Goal: Information Seeking & Learning: Find specific fact

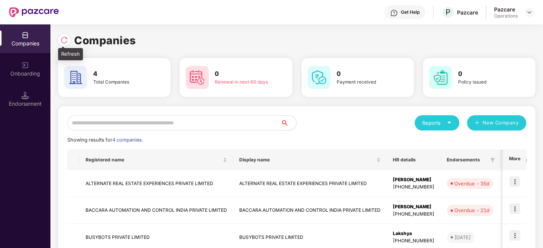
click at [64, 40] on img at bounding box center [64, 40] width 8 height 8
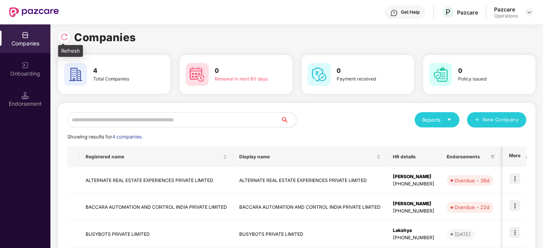
click at [65, 37] on img at bounding box center [64, 37] width 8 height 8
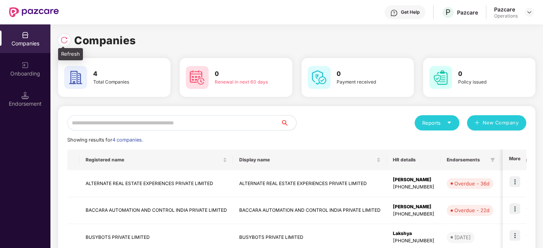
click at [59, 38] on div at bounding box center [64, 40] width 12 height 12
click at [532, 13] on div at bounding box center [529, 12] width 9 height 9
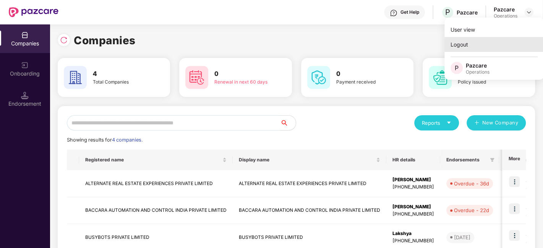
click at [471, 48] on div "Logout" at bounding box center [494, 44] width 99 height 15
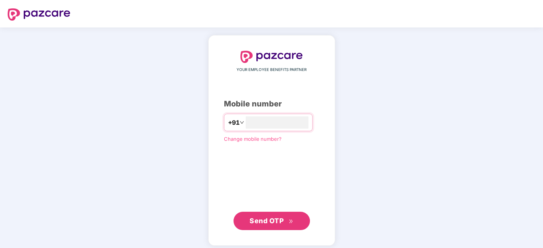
type input "**********"
click at [264, 213] on button "Send OTP" at bounding box center [272, 220] width 76 height 18
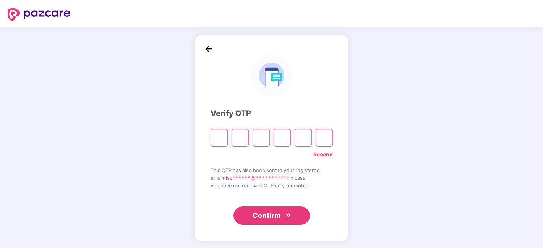
type input "*"
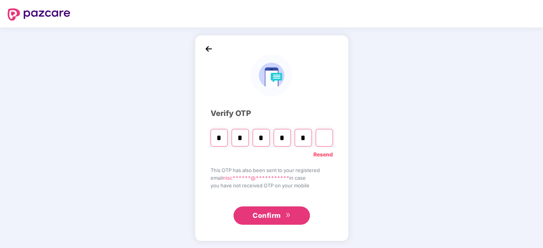
type input "*"
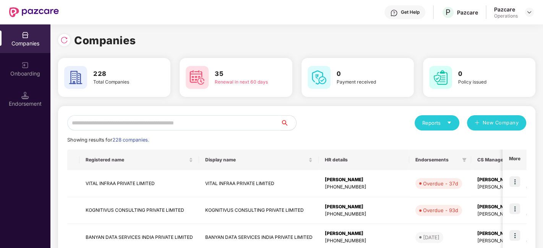
click at [258, 120] on input "text" at bounding box center [174, 122] width 214 height 15
paste input "**********"
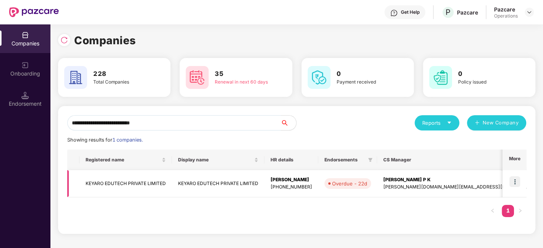
type input "**********"
click at [131, 182] on td "KEYARO EDUTECH PRIVATE LIMITED" at bounding box center [126, 183] width 92 height 27
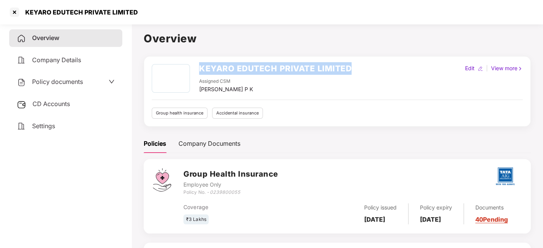
drag, startPoint x: 199, startPoint y: 68, endPoint x: 354, endPoint y: 58, distance: 155.5
click at [354, 58] on div "KEYARO EDUTECH PRIVATE LIMITED Assigned CSM [PERSON_NAME] P K Edit | View more …" at bounding box center [337, 91] width 387 height 71
copy h2 "KEYARO EDUTECH PRIVATE LIMITED"
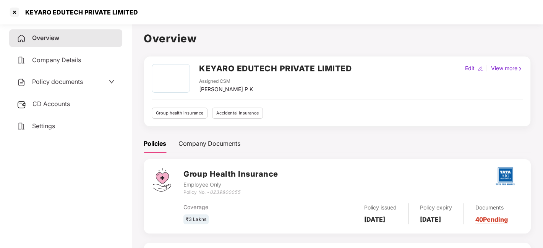
click at [63, 187] on div "Overview Company Details Policy documents CD Accounts Settings" at bounding box center [65, 134] width 113 height 211
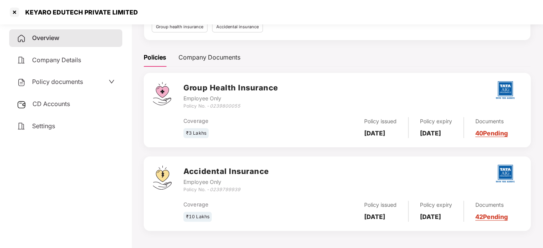
scroll to position [91, 0]
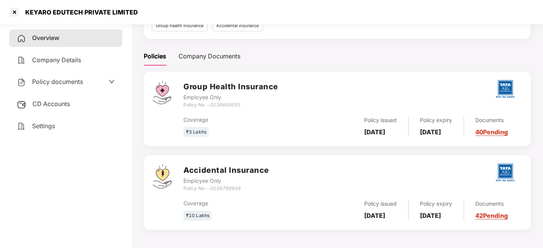
click at [87, 81] on div "Policy documents" at bounding box center [66, 82] width 98 height 10
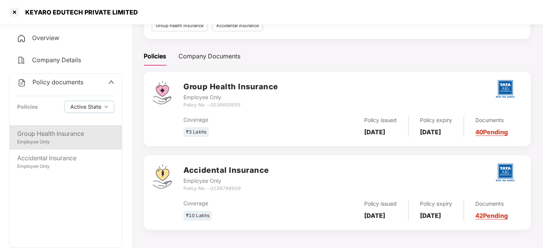
click at [66, 141] on div "Employee Only" at bounding box center [65, 142] width 97 height 7
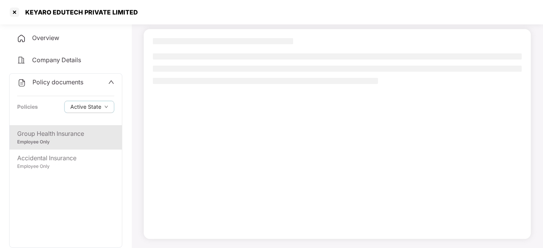
scroll to position [47, 0]
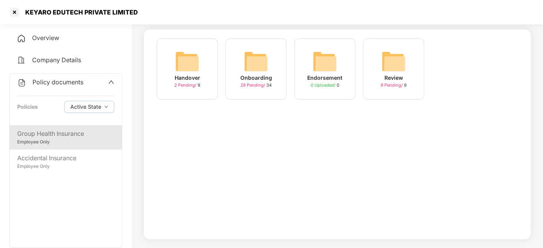
click at [253, 86] on span "29 Pending /" at bounding box center [253, 85] width 26 height 5
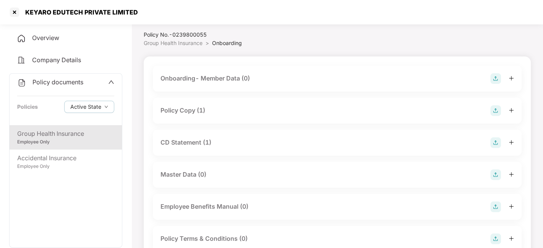
scroll to position [0, 0]
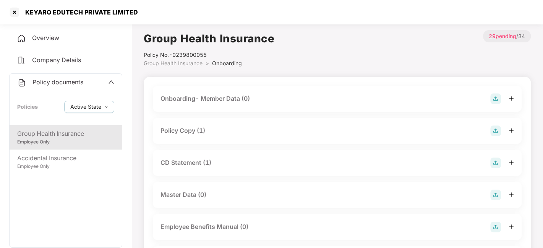
click at [192, 134] on div "Policy Copy (1)" at bounding box center [183, 131] width 45 height 10
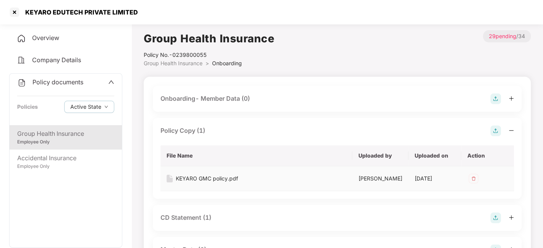
click at [212, 179] on div "KEYARO GMC policy.pdf" at bounding box center [207, 179] width 62 height 8
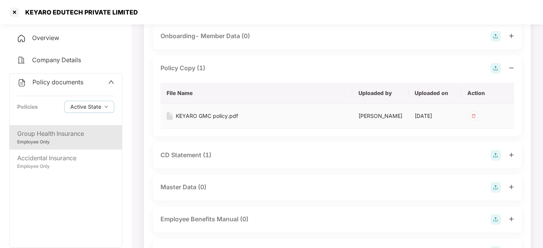
scroll to position [63, 0]
click at [184, 159] on div "CD Statement (1)" at bounding box center [186, 155] width 51 height 10
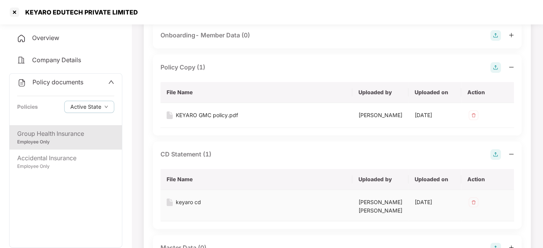
click at [185, 207] on div "keyaro cd" at bounding box center [188, 202] width 25 height 8
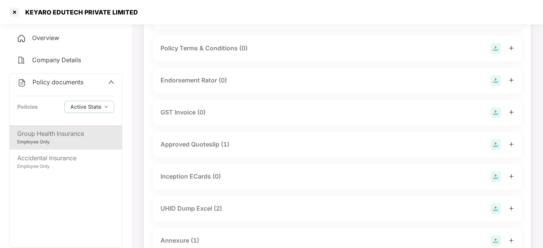
scroll to position [395, 0]
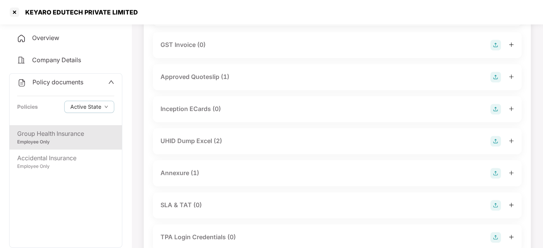
click at [181, 146] on div "UHID Dump Excel (2)" at bounding box center [192, 141] width 62 height 10
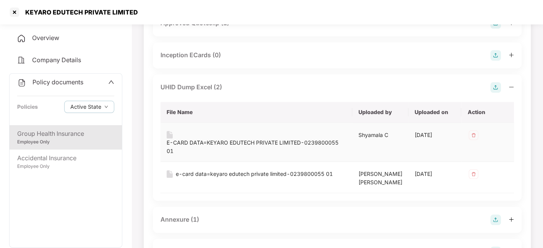
scroll to position [450, 0]
click at [234, 143] on div "E-CARD DATA=KEYARO EDUTECH PRIVATE LIMITED-0239800055 01" at bounding box center [257, 142] width 180 height 24
click at [243, 145] on div "E-CARD DATA=KEYARO EDUTECH PRIVATE LIMITED-0239800055 01" at bounding box center [257, 146] width 180 height 17
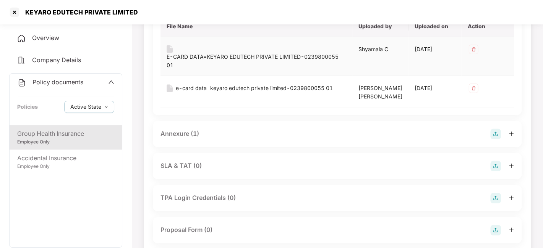
scroll to position [535, 0]
click at [182, 134] on div "Annexure (1)" at bounding box center [180, 134] width 39 height 10
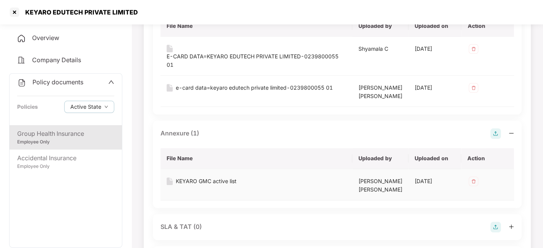
click at [215, 177] on div "KEYARO GMC active list" at bounding box center [206, 181] width 61 height 8
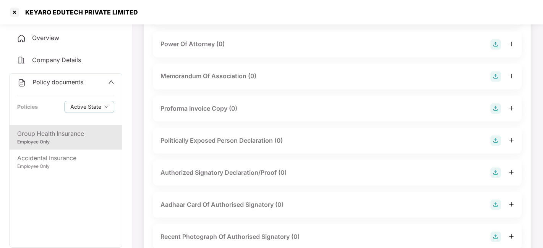
scroll to position [950, 0]
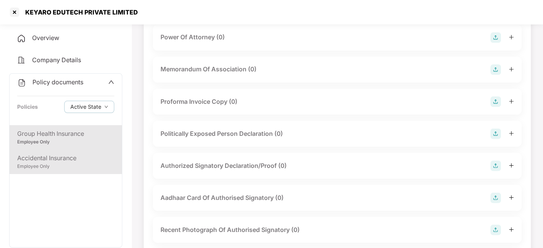
click at [29, 159] on div "Accidental Insurance" at bounding box center [65, 159] width 97 height 10
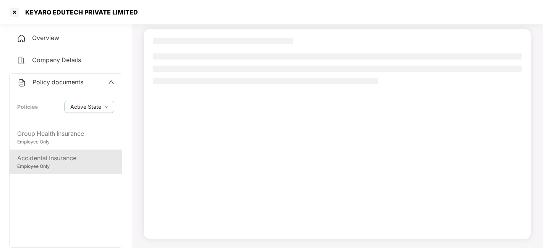
scroll to position [47, 0]
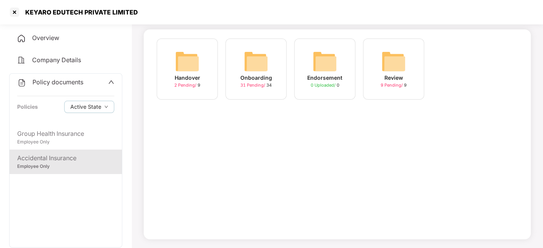
click at [483, 80] on div "Handover 2 Pending / 9 Onboarding 31 Pending / 34 Endorsement 0 Uploaded / 0 Re…" at bounding box center [337, 73] width 369 height 69
click at [256, 86] on span "31 Pending /" at bounding box center [253, 85] width 26 height 5
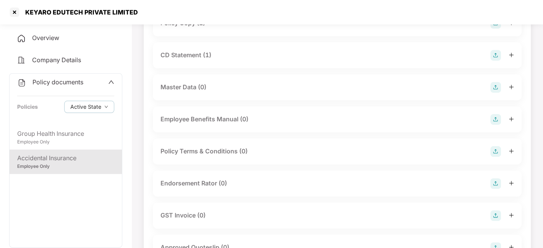
scroll to position [0, 0]
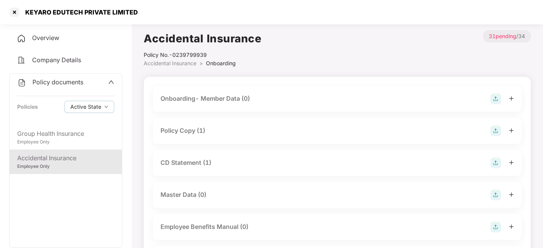
click at [188, 134] on div "Policy Copy (1)" at bounding box center [183, 131] width 45 height 10
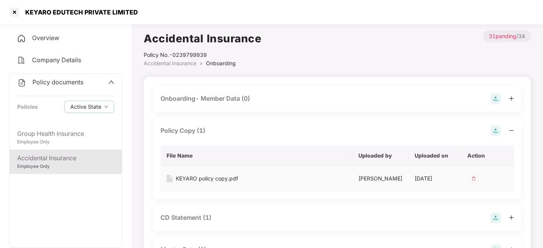
click at [216, 181] on div "KEYARO policy copy.pdf" at bounding box center [207, 179] width 62 height 8
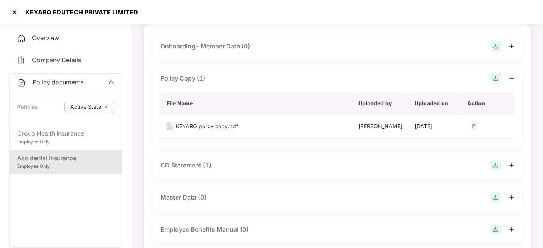
click at [181, 170] on div "CD Statement (1)" at bounding box center [186, 166] width 51 height 10
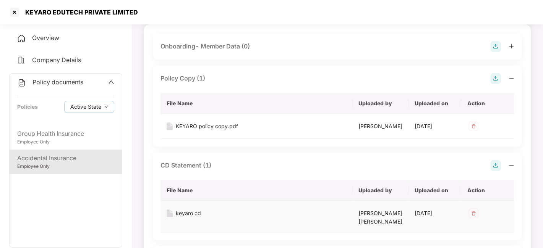
click at [189, 218] on div "keyaro cd" at bounding box center [188, 213] width 25 height 8
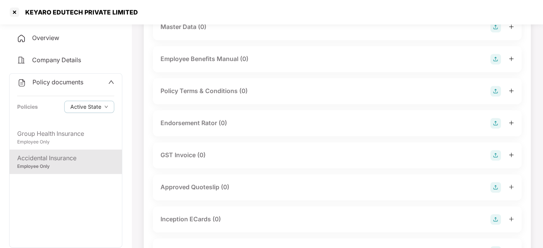
scroll to position [404, 0]
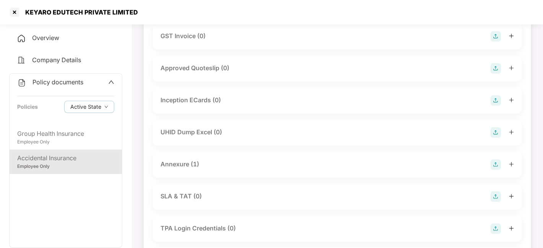
click at [178, 169] on div "Annexure (1)" at bounding box center [180, 165] width 39 height 10
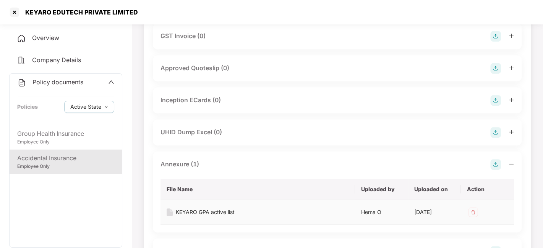
click at [219, 217] on div "KEYARO GPA active list" at bounding box center [205, 212] width 59 height 8
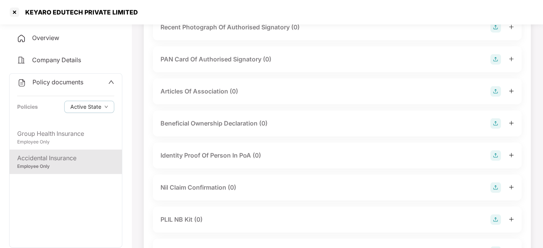
scroll to position [1073, 0]
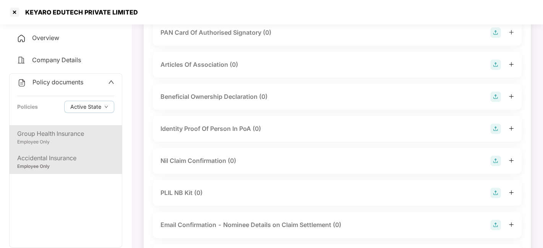
click at [54, 129] on div "Group Health Insurance" at bounding box center [65, 134] width 97 height 10
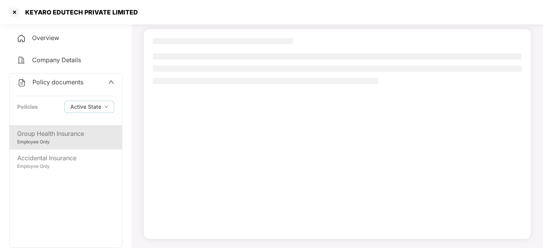
scroll to position [47, 0]
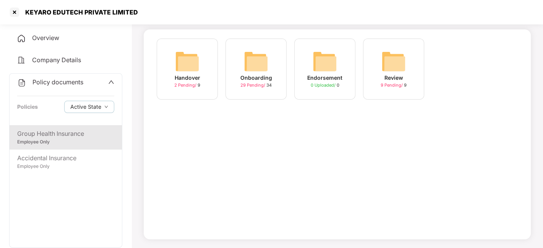
click at [248, 83] on span "29 Pending /" at bounding box center [253, 85] width 26 height 5
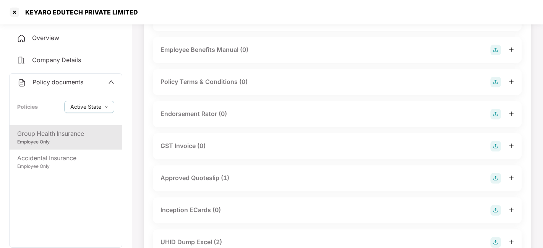
scroll to position [179, 0]
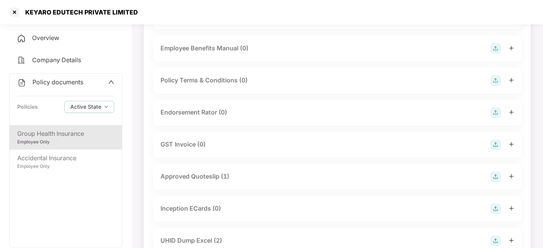
click at [199, 178] on div "Approved Quoteslip (1)" at bounding box center [195, 177] width 69 height 10
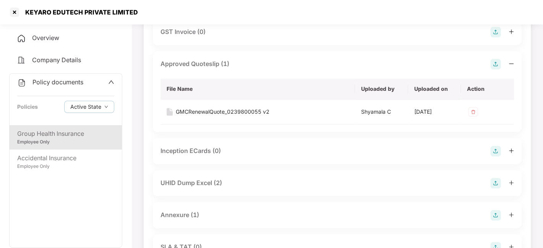
scroll to position [292, 0]
click at [217, 107] on div "GMCRenewalQuote_0239800055 v2" at bounding box center [223, 111] width 94 height 8
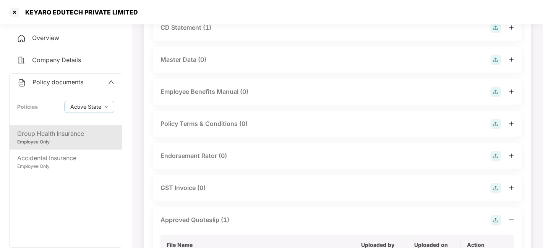
scroll to position [0, 0]
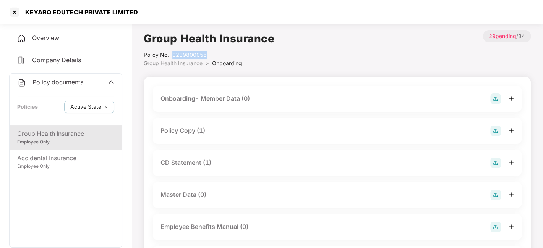
drag, startPoint x: 174, startPoint y: 54, endPoint x: 226, endPoint y: 57, distance: 52.1
click at [226, 57] on div "Policy No.- 0239800055" at bounding box center [209, 55] width 131 height 8
copy div "0239800055"
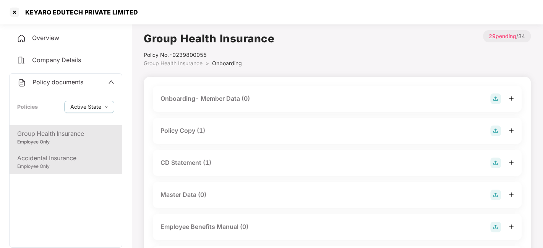
click at [74, 151] on div "Accidental Insurance Employee Only" at bounding box center [66, 162] width 112 height 24
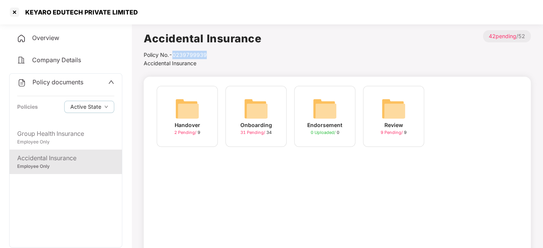
drag, startPoint x: 207, startPoint y: 52, endPoint x: 175, endPoint y: 54, distance: 31.8
click at [175, 54] on div "Policy No.- 0239799939" at bounding box center [203, 55] width 118 height 8
copy div "0239799939"
click at [16, 12] on div at bounding box center [14, 12] width 12 height 12
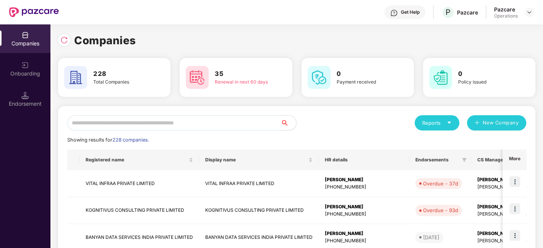
click at [523, 15] on div "Pazcare Operations" at bounding box center [514, 12] width 40 height 13
click at [535, 15] on header "Get Help P Pazcare Pazcare Operations" at bounding box center [271, 12] width 543 height 24
click at [531, 11] on img at bounding box center [529, 12] width 6 height 6
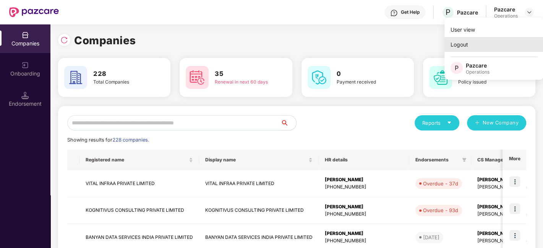
click at [461, 45] on div "Logout" at bounding box center [494, 44] width 99 height 15
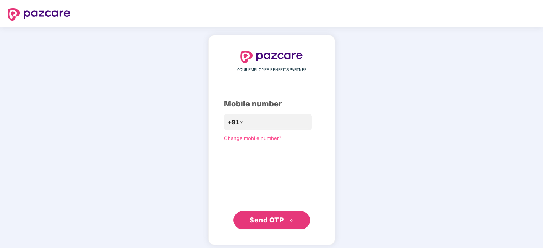
click at [278, 223] on span "Send OTP" at bounding box center [267, 220] width 34 height 8
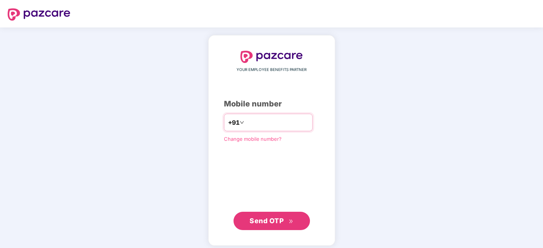
click at [280, 124] on input "**********" at bounding box center [277, 123] width 63 height 12
type input "**********"
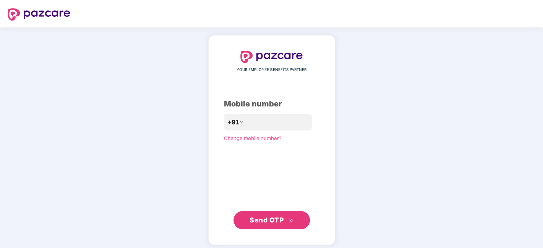
click at [274, 217] on span "Send OTP" at bounding box center [267, 220] width 34 height 8
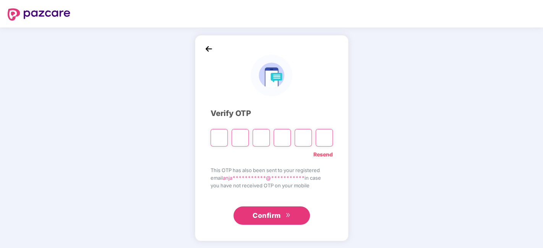
type input "*"
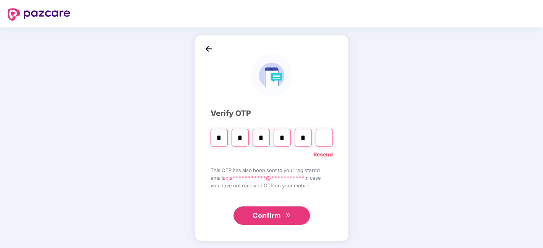
type input "*"
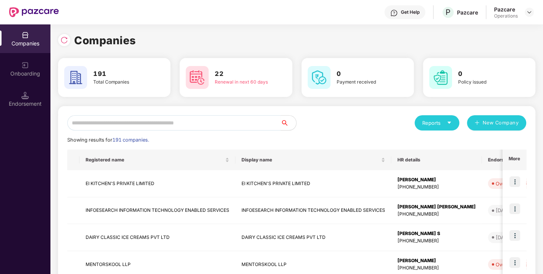
click at [482, 96] on div "0 Policy issued" at bounding box center [479, 77] width 112 height 39
click at [170, 124] on input "text" at bounding box center [174, 122] width 214 height 15
paste input "**********"
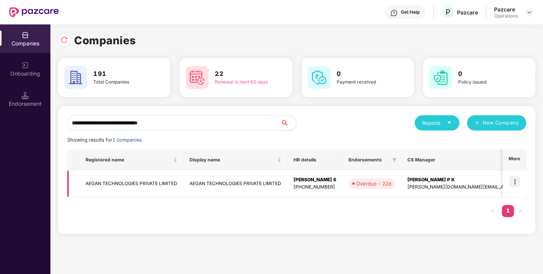
type input "**********"
click at [127, 183] on td "AEGAN TECHNOLOGIES PRIVATE LIMITED" at bounding box center [132, 183] width 104 height 27
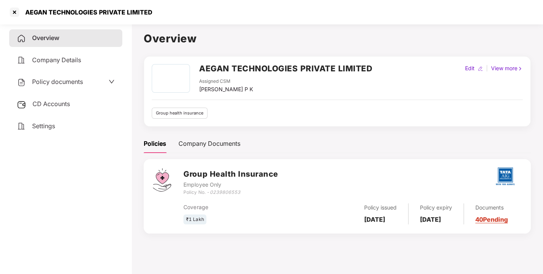
click at [113, 80] on icon "down" at bounding box center [112, 82] width 6 height 6
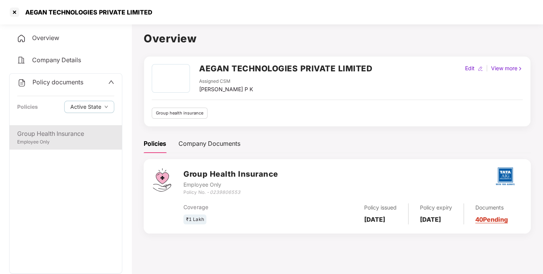
click at [78, 136] on div "Group Health Insurance" at bounding box center [65, 134] width 97 height 10
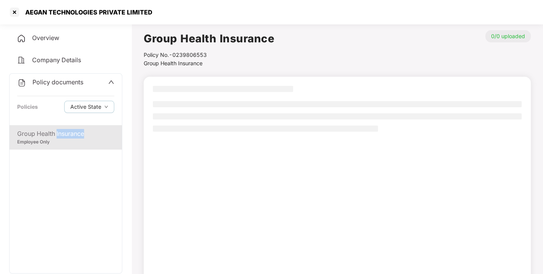
click at [78, 136] on div "Group Health Insurance" at bounding box center [65, 134] width 97 height 10
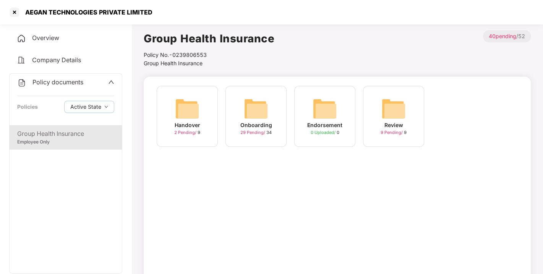
click at [250, 132] on span "29 Pending /" at bounding box center [253, 132] width 26 height 5
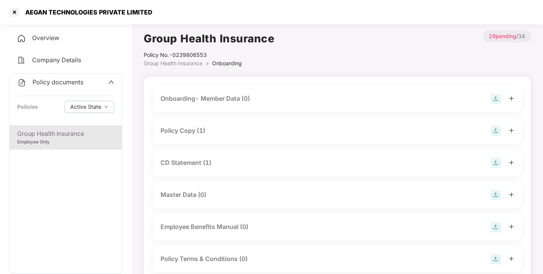
click at [221, 132] on div "Policy Copy (1)" at bounding box center [338, 131] width 354 height 11
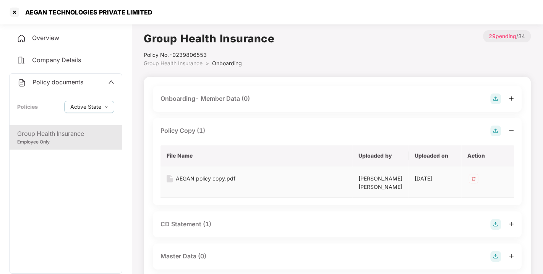
click at [193, 175] on div "AEGAN policy copy.pdf" at bounding box center [206, 179] width 60 height 8
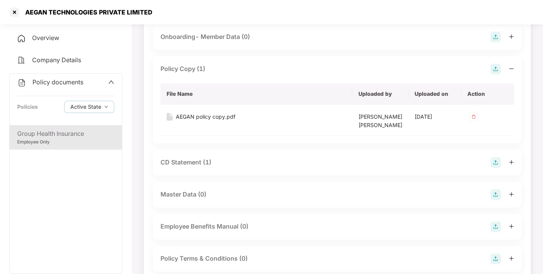
click at [180, 162] on div "CD Statement (1)" at bounding box center [186, 163] width 51 height 10
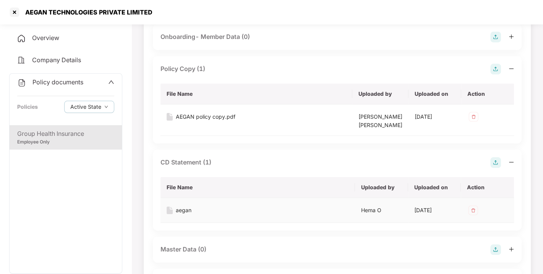
click at [183, 211] on div "aegan" at bounding box center [184, 210] width 16 height 8
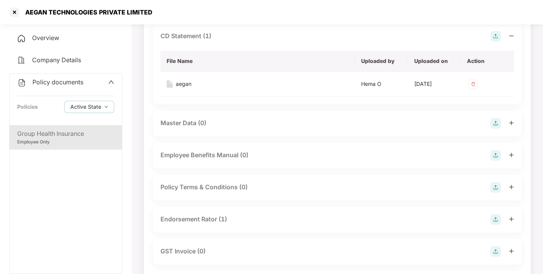
click at [197, 221] on div "Endorsement Rator (1)" at bounding box center [194, 220] width 67 height 10
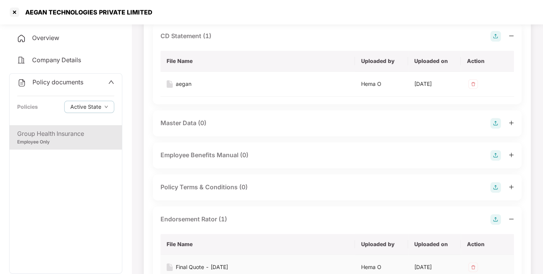
click at [192, 248] on div "Final Quote - [DATE]" at bounding box center [202, 267] width 52 height 8
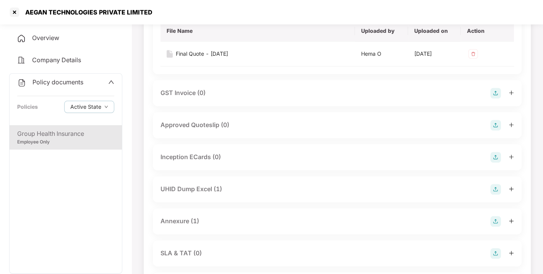
scroll to position [417, 0]
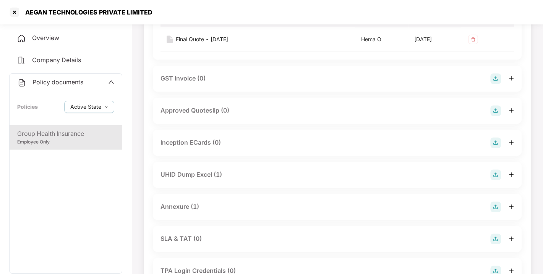
click at [208, 175] on div "UHID Dump Excel (1)" at bounding box center [192, 175] width 62 height 10
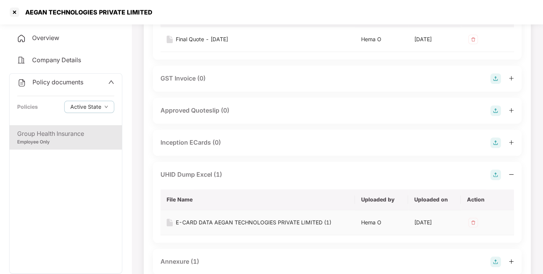
click at [225, 222] on div "E-CARD DATA AEGAN TECHNOLOGIES PRIVATE LIMITED (1)" at bounding box center [254, 223] width 156 height 8
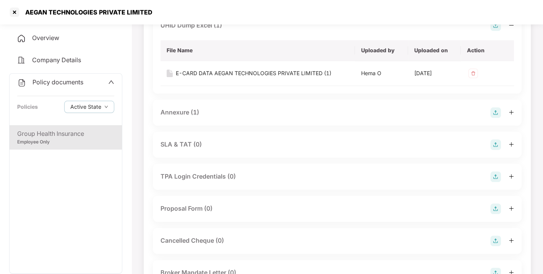
scroll to position [572, 0]
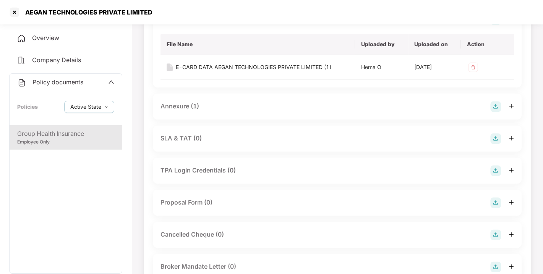
click at [211, 111] on div "Annexure (1)" at bounding box center [337, 107] width 369 height 26
click at [182, 107] on div "Annexure (1)" at bounding box center [180, 107] width 39 height 10
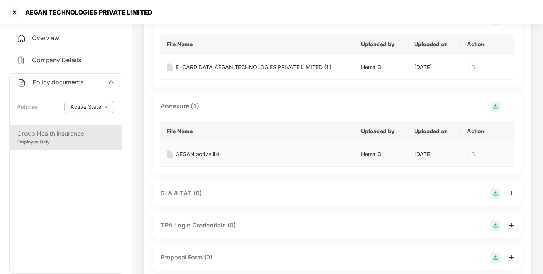
click at [200, 155] on div "AEGAN active list" at bounding box center [198, 154] width 44 height 8
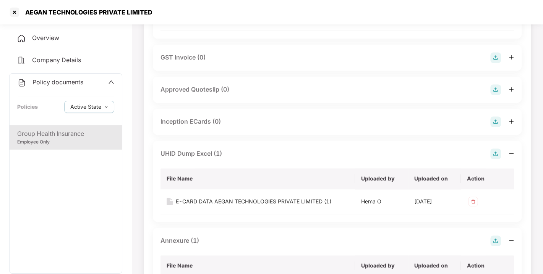
scroll to position [428, 0]
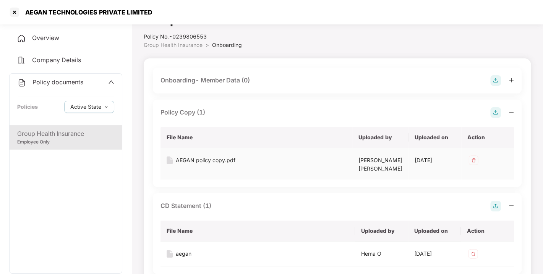
scroll to position [18, 0]
drag, startPoint x: 196, startPoint y: 149, endPoint x: 172, endPoint y: 34, distance: 118.4
click at [172, 34] on div "Policy No.- 0239806553" at bounding box center [209, 37] width 131 height 8
drag, startPoint x: 172, startPoint y: 36, endPoint x: 222, endPoint y: 36, distance: 50.1
click at [222, 36] on div "Policy No.- 0239806553" at bounding box center [209, 37] width 131 height 8
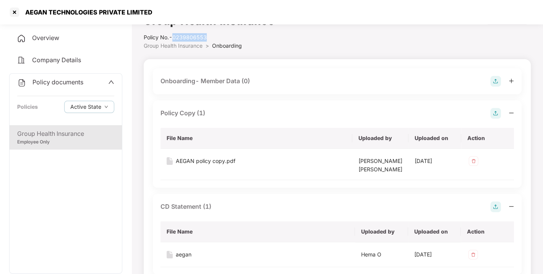
copy div "0239806553"
click at [11, 11] on div at bounding box center [14, 12] width 12 height 12
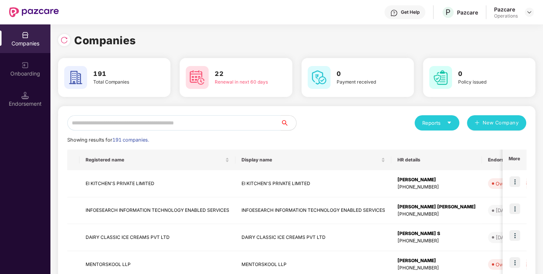
scroll to position [0, 0]
click at [153, 121] on input "text" at bounding box center [174, 122] width 214 height 15
paste input "**********"
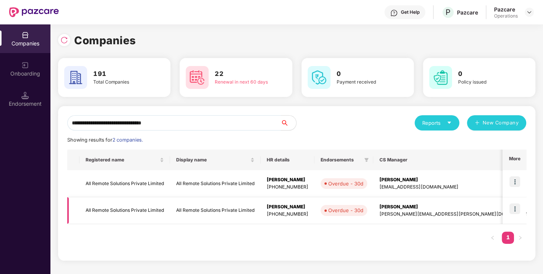
type input "**********"
click at [136, 209] on td "All Remote Solutions Private Limited" at bounding box center [125, 211] width 91 height 27
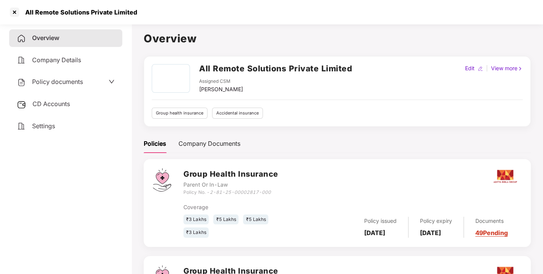
click at [57, 84] on span "Policy documents" at bounding box center [57, 82] width 51 height 8
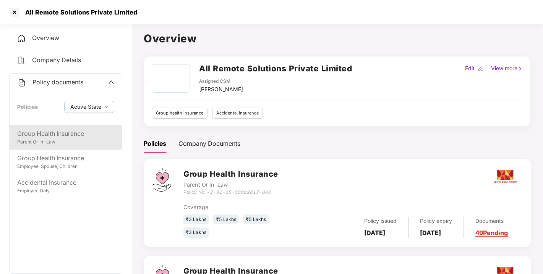
click at [61, 132] on div "Group Health Insurance" at bounding box center [65, 134] width 97 height 10
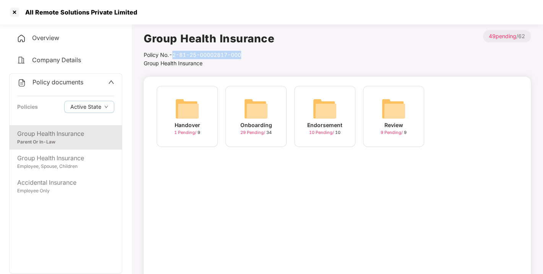
drag, startPoint x: 175, startPoint y: 54, endPoint x: 248, endPoint y: 55, distance: 73.8
click at [248, 55] on div "Policy No.- 2-81-25-00002817-000" at bounding box center [209, 55] width 131 height 8
copy div "2-81-25-00002817-000"
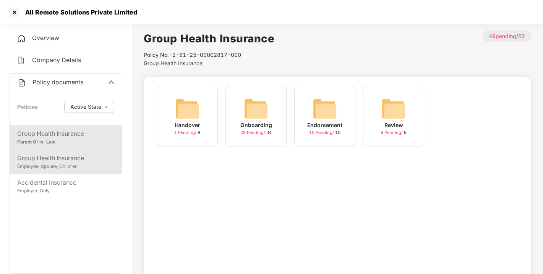
click at [45, 163] on div "Employee, Spouse, Children" at bounding box center [65, 166] width 97 height 7
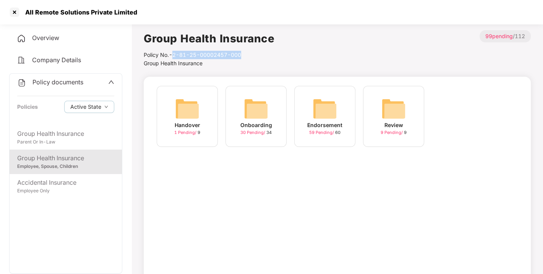
drag, startPoint x: 174, startPoint y: 57, endPoint x: 252, endPoint y: 56, distance: 77.2
click at [252, 56] on div "Policy No.- 2-81-25-00002457-000" at bounding box center [209, 55] width 131 height 8
copy div "2-81-25-00002457-000"
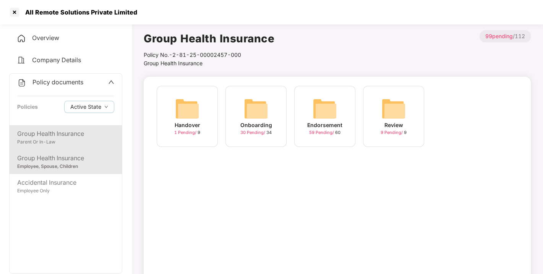
click at [86, 131] on div "Group Health Insurance" at bounding box center [65, 134] width 97 height 10
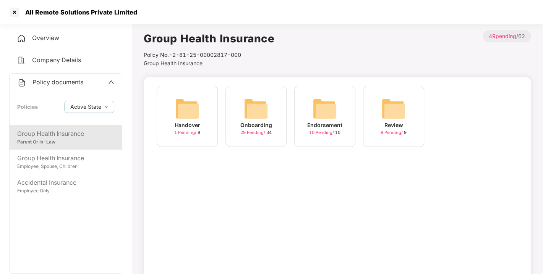
click at [254, 131] on span "29 Pending /" at bounding box center [253, 132] width 26 height 5
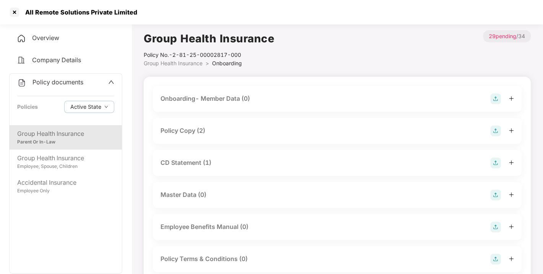
click at [200, 130] on div "Policy Copy (2)" at bounding box center [183, 131] width 45 height 10
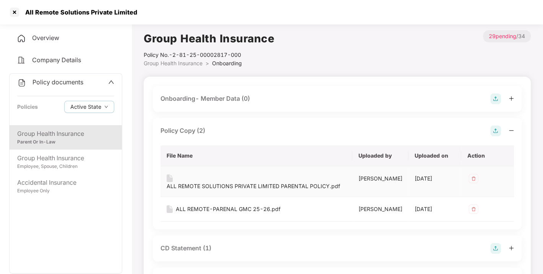
click at [195, 174] on td "ALL REMOTE SOLUTIONS PRIVATE LIMITED PARENTAL POLICY.pdf" at bounding box center [257, 182] width 192 height 31
click at [205, 182] on div "ALL REMOTE SOLUTIONS PRIVATE LIMITED PARENTAL POLICY.pdf" at bounding box center [254, 186] width 174 height 8
click at [235, 205] on div "ALL REMOTE-PARENAL GMC 25-26.pdf" at bounding box center [228, 209] width 105 height 8
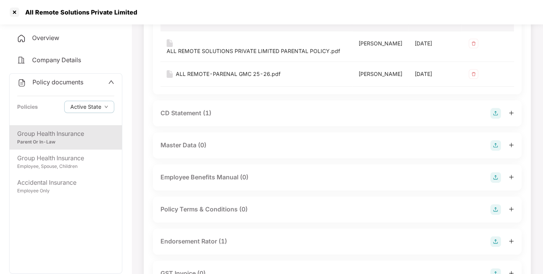
click at [198, 109] on div "CD Statement (1)" at bounding box center [186, 114] width 51 height 10
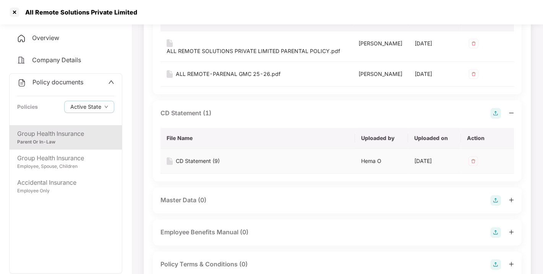
click at [205, 157] on div "CD Statement (9)" at bounding box center [198, 161] width 44 height 8
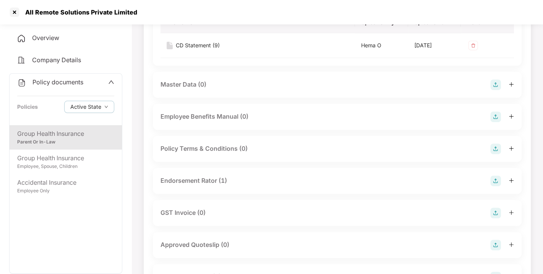
click at [193, 176] on div "Endorsement Rator (1)" at bounding box center [194, 181] width 67 height 10
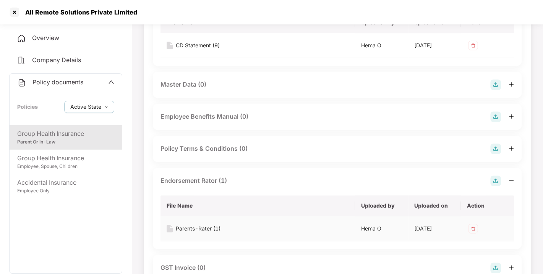
click at [201, 225] on div "Parents-Rater (1)" at bounding box center [198, 229] width 45 height 8
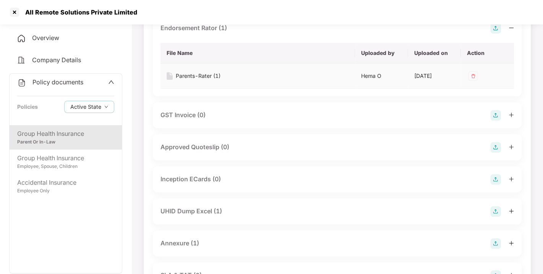
scroll to position [412, 0]
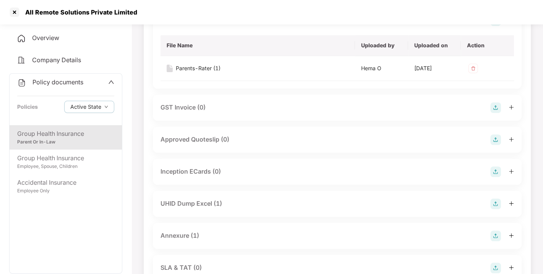
click at [205, 199] on div "UHID Dump Excel (1)" at bounding box center [192, 204] width 62 height 10
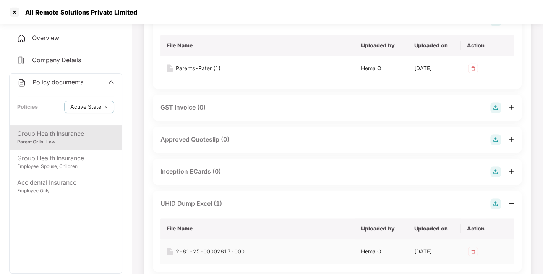
click at [194, 248] on div "2-81-25-00002817-000" at bounding box center [210, 252] width 69 height 8
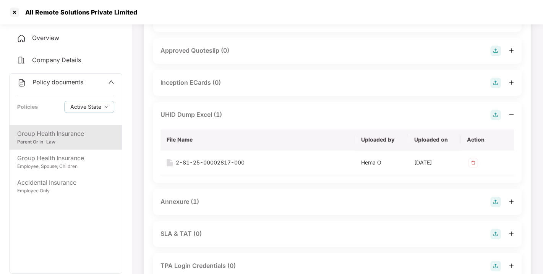
scroll to position [584, 0]
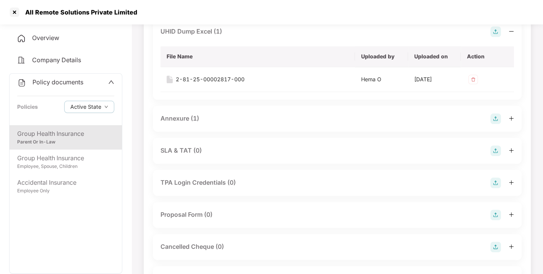
click at [190, 114] on div "Annexure (1)" at bounding box center [180, 119] width 39 height 10
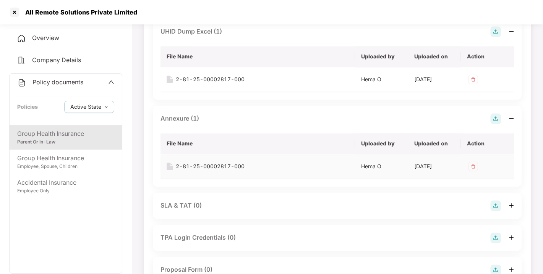
click at [204, 162] on div "2-81-25-00002817-000" at bounding box center [210, 166] width 69 height 8
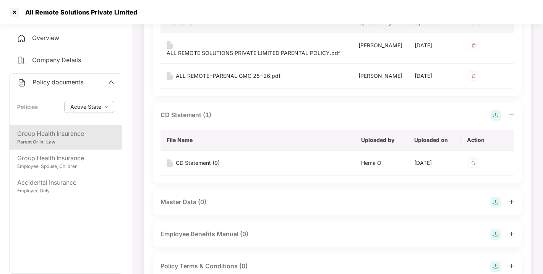
scroll to position [0, 0]
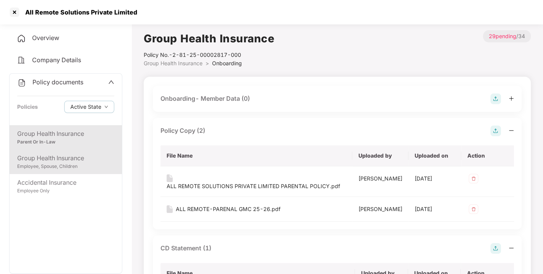
click at [45, 162] on div "Group Health Insurance" at bounding box center [65, 159] width 97 height 10
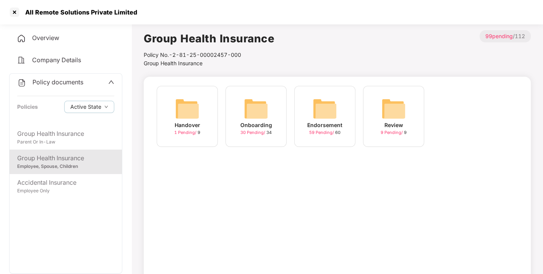
click at [253, 132] on span "30 Pending /" at bounding box center [253, 132] width 26 height 5
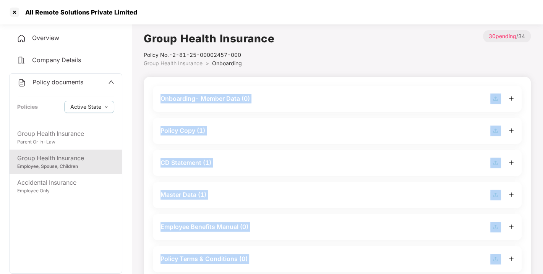
click at [253, 132] on div "Policy Copy (1)" at bounding box center [338, 131] width 354 height 11
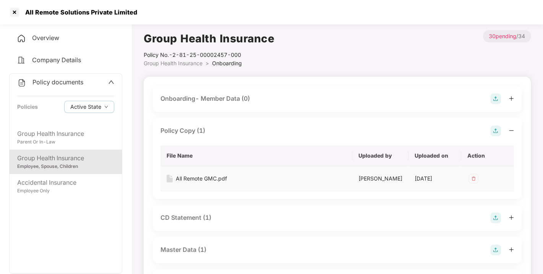
click at [193, 176] on div "All Remote GMC.pdf" at bounding box center [201, 179] width 51 height 8
click at [188, 221] on div "CD Statement (1)" at bounding box center [186, 218] width 51 height 10
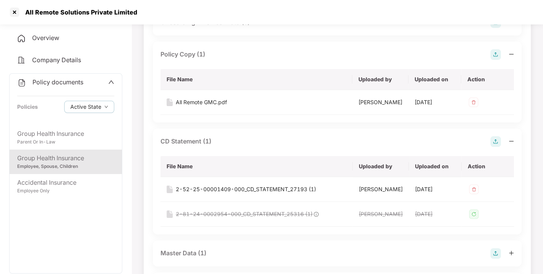
scroll to position [78, 0]
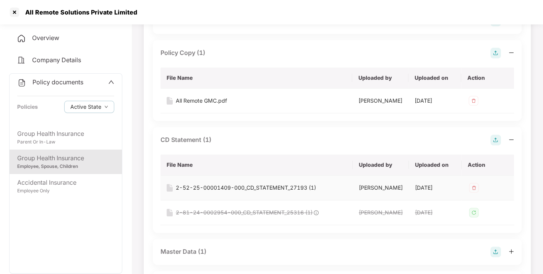
click at [250, 184] on div "2-52-25-00001409-000_CD_STATEMENT_27193 (1)" at bounding box center [246, 188] width 140 height 8
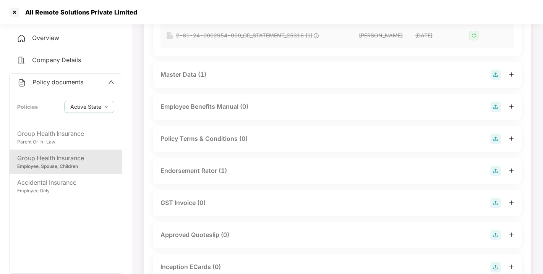
scroll to position [256, 0]
click at [202, 77] on div "Master Data (1)" at bounding box center [184, 74] width 46 height 10
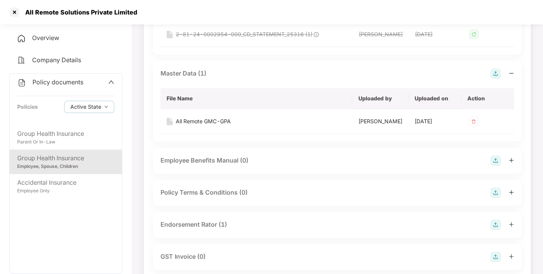
click at [208, 223] on div "Endorsement Rator (1)" at bounding box center [194, 225] width 67 height 10
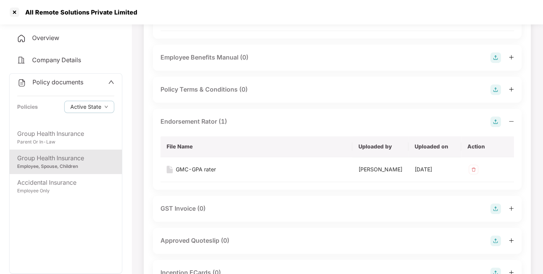
scroll to position [359, 0]
click at [176, 169] on div "GMC-GPA rater" at bounding box center [196, 170] width 40 height 8
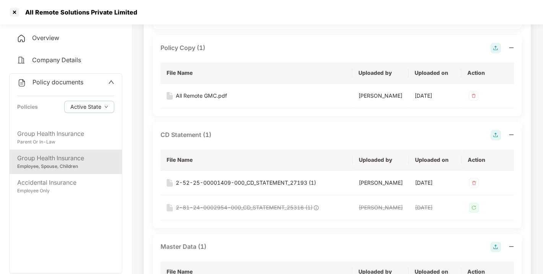
scroll to position [0, 0]
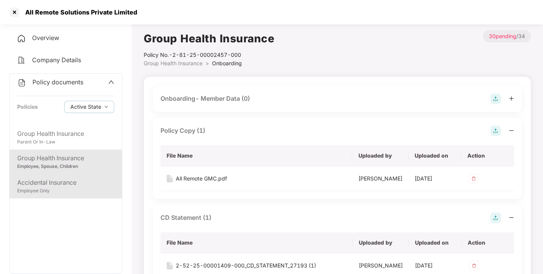
click at [60, 188] on div "Employee Only" at bounding box center [65, 191] width 97 height 7
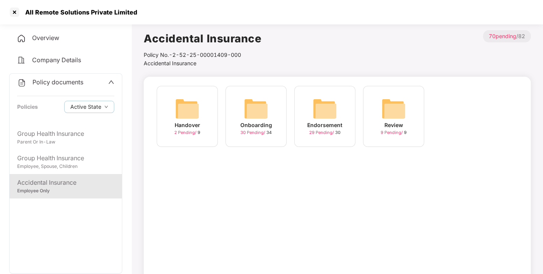
click at [260, 131] on span "30 Pending /" at bounding box center [253, 132] width 26 height 5
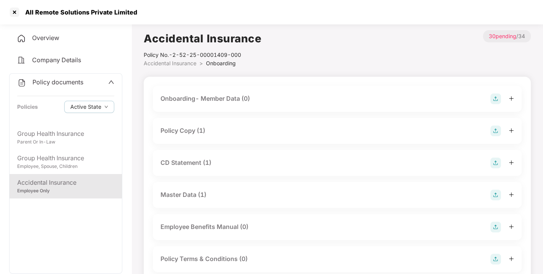
click at [219, 131] on div "Policy Copy (1)" at bounding box center [338, 131] width 354 height 11
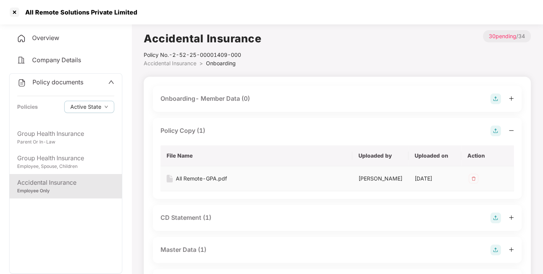
click at [198, 181] on div "All Remote-GPA.pdf" at bounding box center [201, 179] width 51 height 8
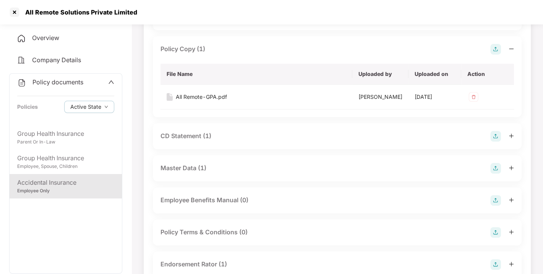
scroll to position [82, 0]
click at [188, 136] on div "CD Statement (1)" at bounding box center [186, 136] width 51 height 10
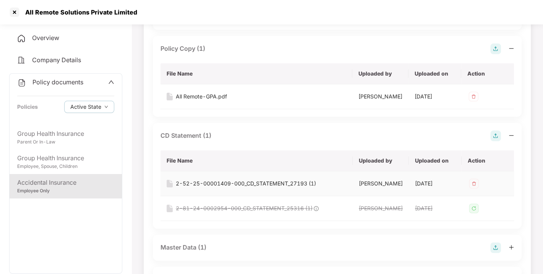
click at [211, 182] on div "2-52-25-00001409-000_CD_STATEMENT_27193 (1)" at bounding box center [246, 184] width 140 height 8
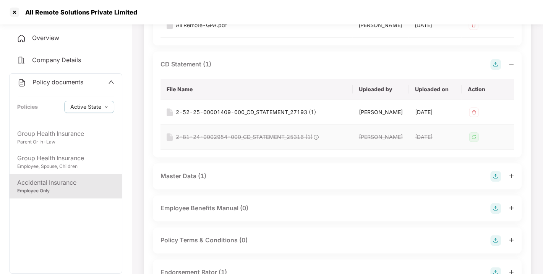
scroll to position [154, 0]
click at [189, 176] on div "Master Data (1)" at bounding box center [184, 176] width 46 height 10
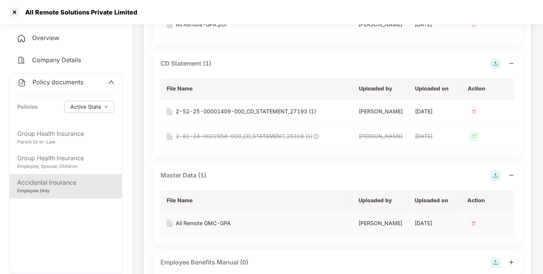
click at [202, 222] on div "All Remote GMC-GPA" at bounding box center [203, 223] width 55 height 8
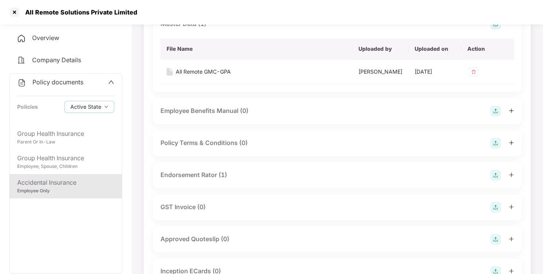
click at [188, 171] on div "Endorsement Rator (1)" at bounding box center [194, 175] width 67 height 10
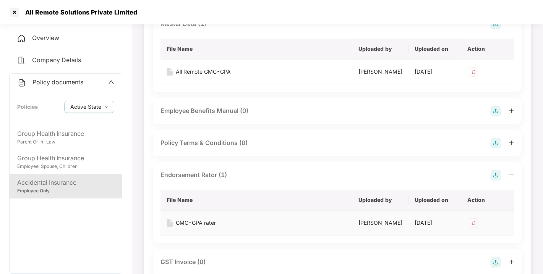
click at [203, 222] on div "GMC-GPA rater" at bounding box center [196, 223] width 40 height 8
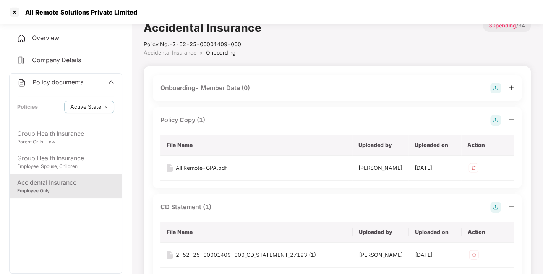
scroll to position [11, 0]
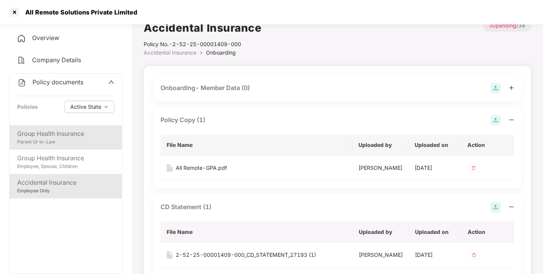
click at [63, 133] on div "Group Health Insurance" at bounding box center [65, 134] width 97 height 10
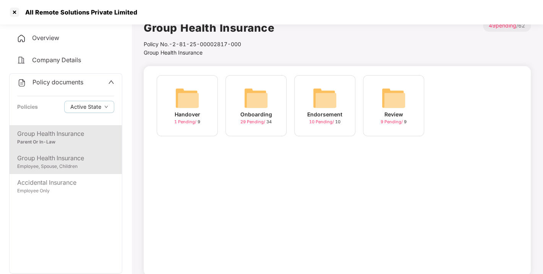
click at [69, 164] on div "Employee, Spouse, Children" at bounding box center [65, 166] width 97 height 7
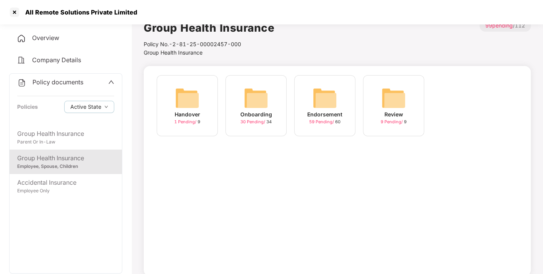
click at [62, 39] on div "Overview" at bounding box center [65, 38] width 113 height 18
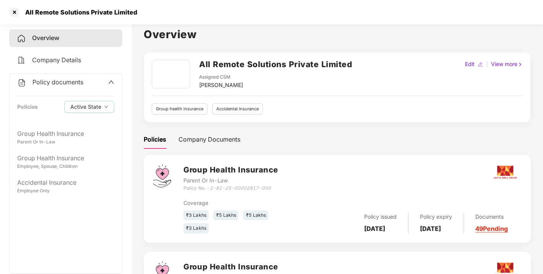
scroll to position [0, 0]
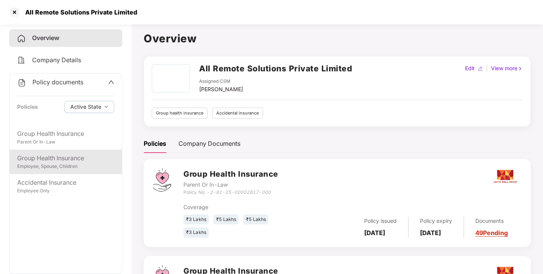
click at [49, 155] on div "Group Health Insurance" at bounding box center [65, 159] width 97 height 10
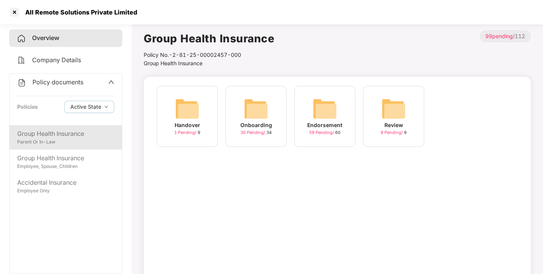
click at [55, 132] on div "Group Health Insurance" at bounding box center [65, 134] width 97 height 10
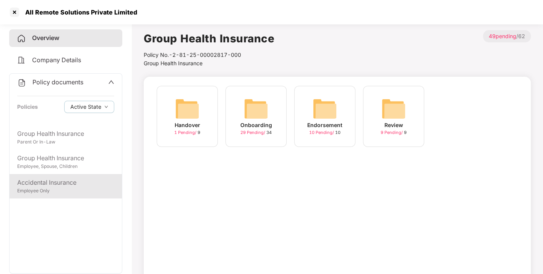
click at [44, 183] on div "Accidental Insurance" at bounding box center [65, 183] width 97 height 10
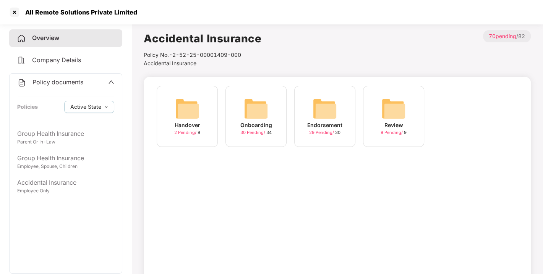
click at [263, 113] on img at bounding box center [256, 109] width 24 height 24
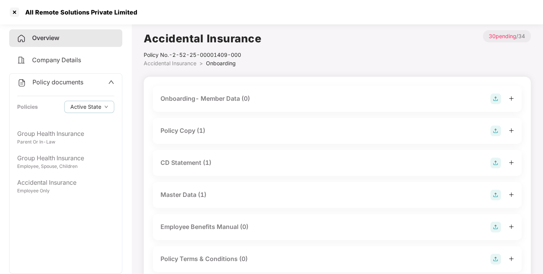
click at [176, 132] on div "Policy Copy (1)" at bounding box center [183, 131] width 45 height 10
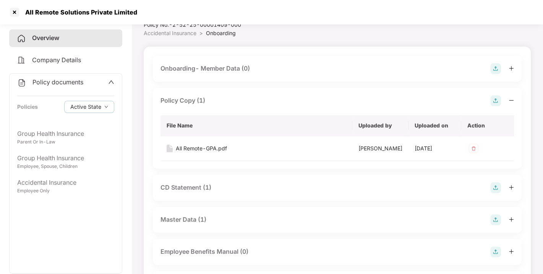
scroll to position [31, 0]
click at [188, 182] on div "CD Statement (1)" at bounding box center [338, 187] width 354 height 11
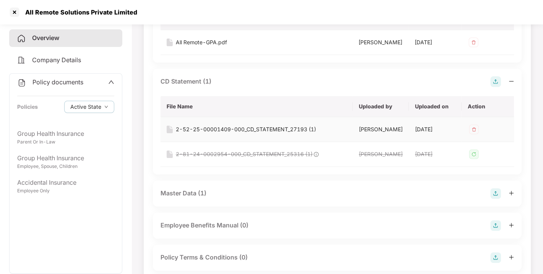
scroll to position [136, 0]
click at [185, 192] on div "Master Data (1)" at bounding box center [184, 194] width 46 height 10
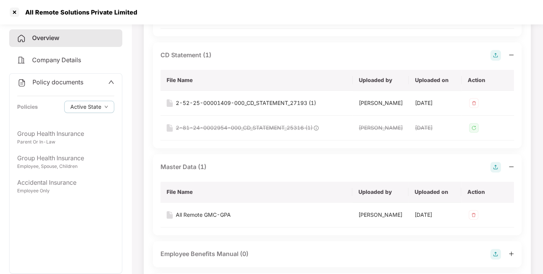
scroll to position [164, 0]
click at [14, 12] on div at bounding box center [14, 12] width 12 height 12
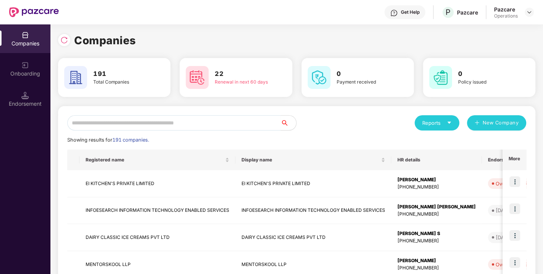
scroll to position [0, 0]
